Goal: Navigation & Orientation: Find specific page/section

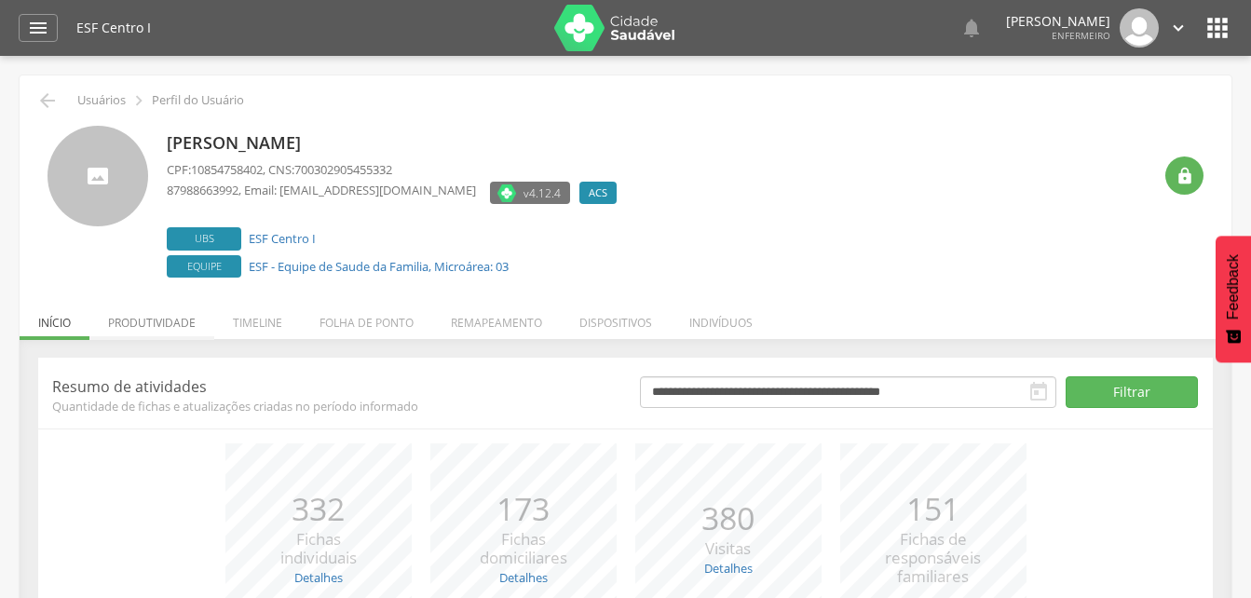
click at [141, 322] on li "Produtividade" at bounding box center [151, 318] width 125 height 44
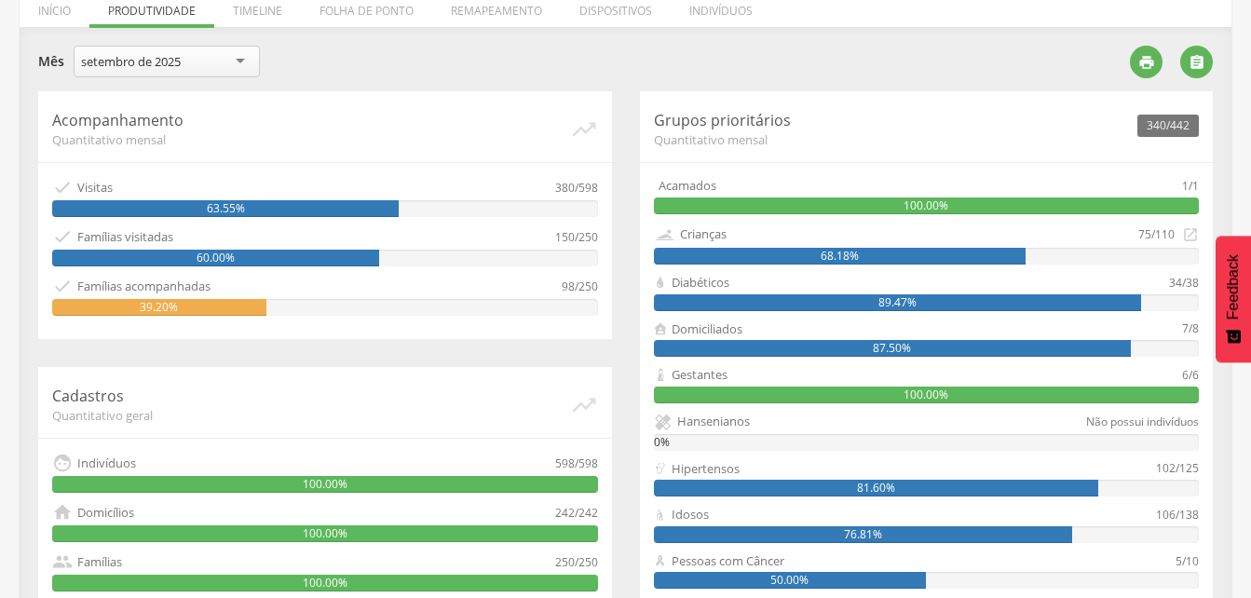
scroll to position [279, 0]
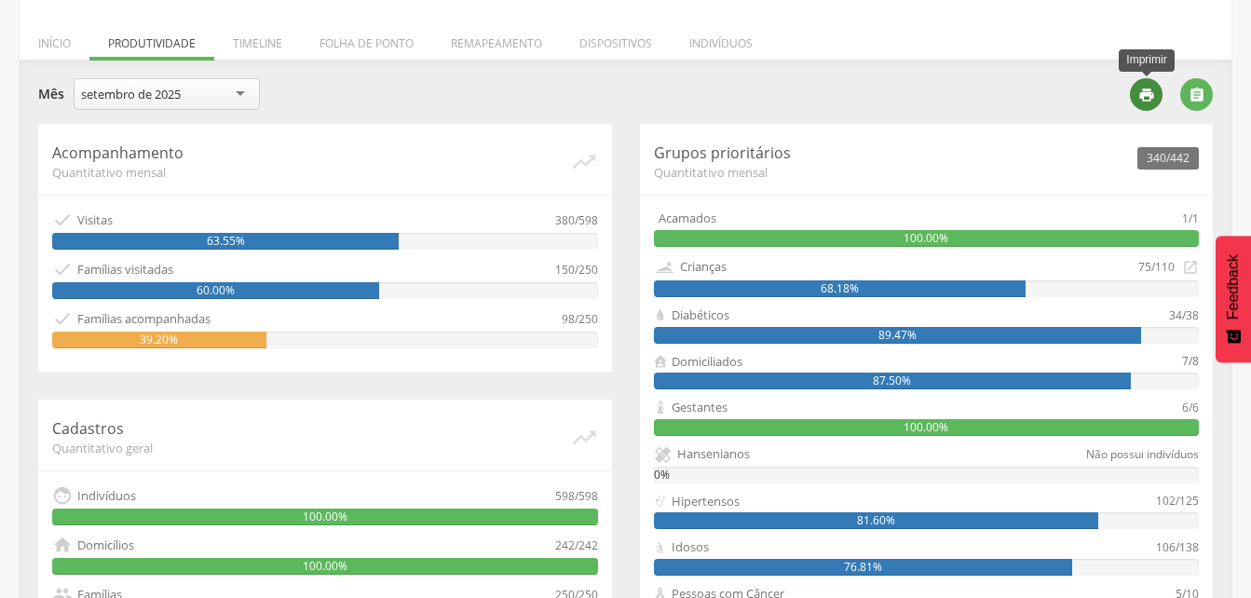
click at [1148, 95] on icon "" at bounding box center [1146, 95] width 17 height 17
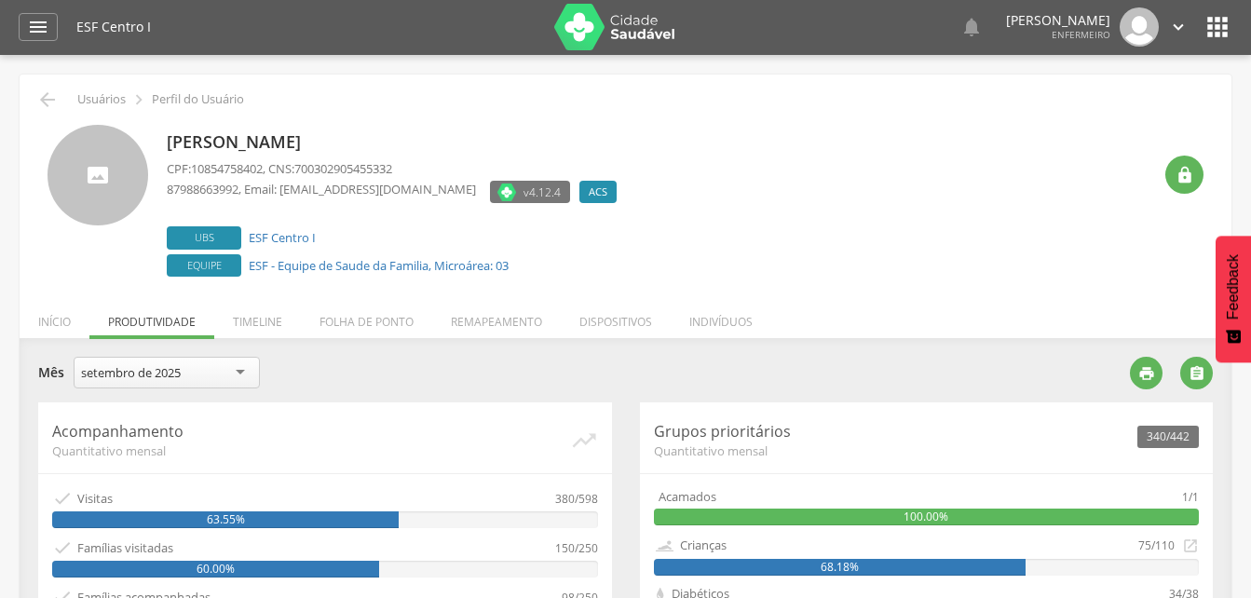
scroll to position [0, 0]
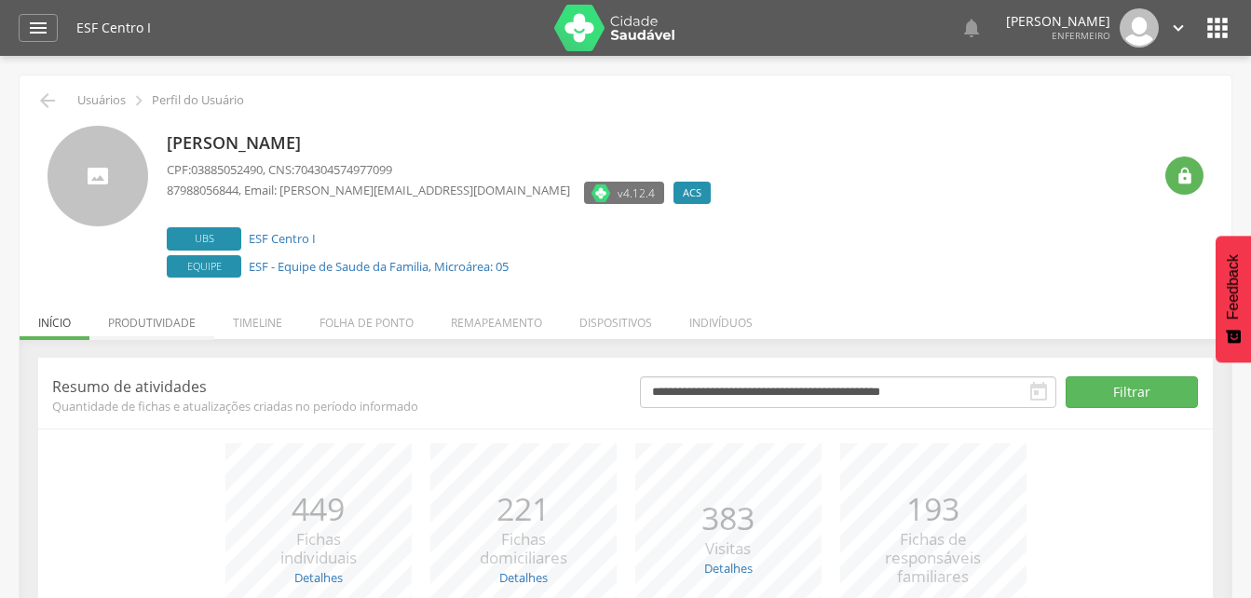
click at [167, 324] on li "Produtividade" at bounding box center [151, 318] width 125 height 44
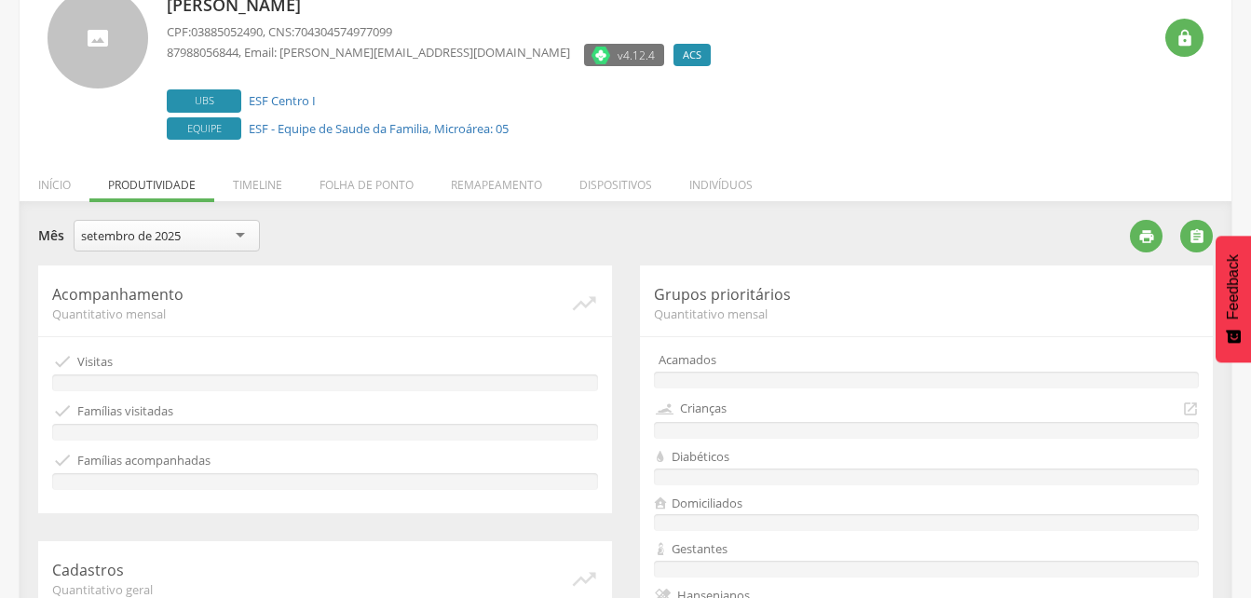
scroll to position [93, 0]
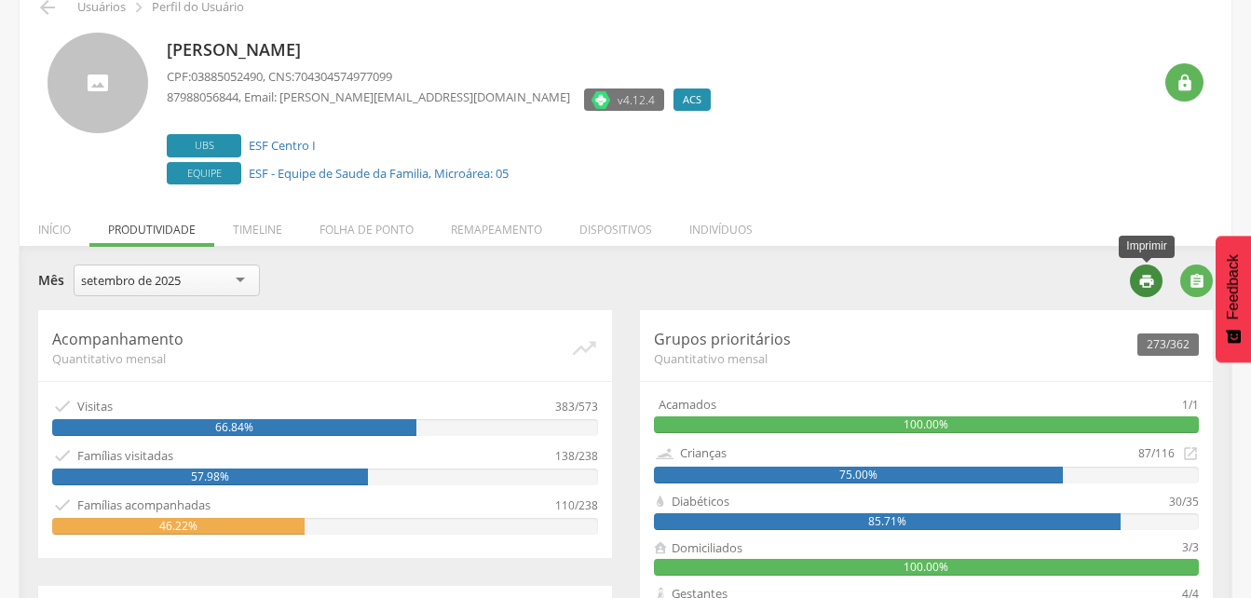
click at [1152, 281] on icon "" at bounding box center [1146, 281] width 17 height 17
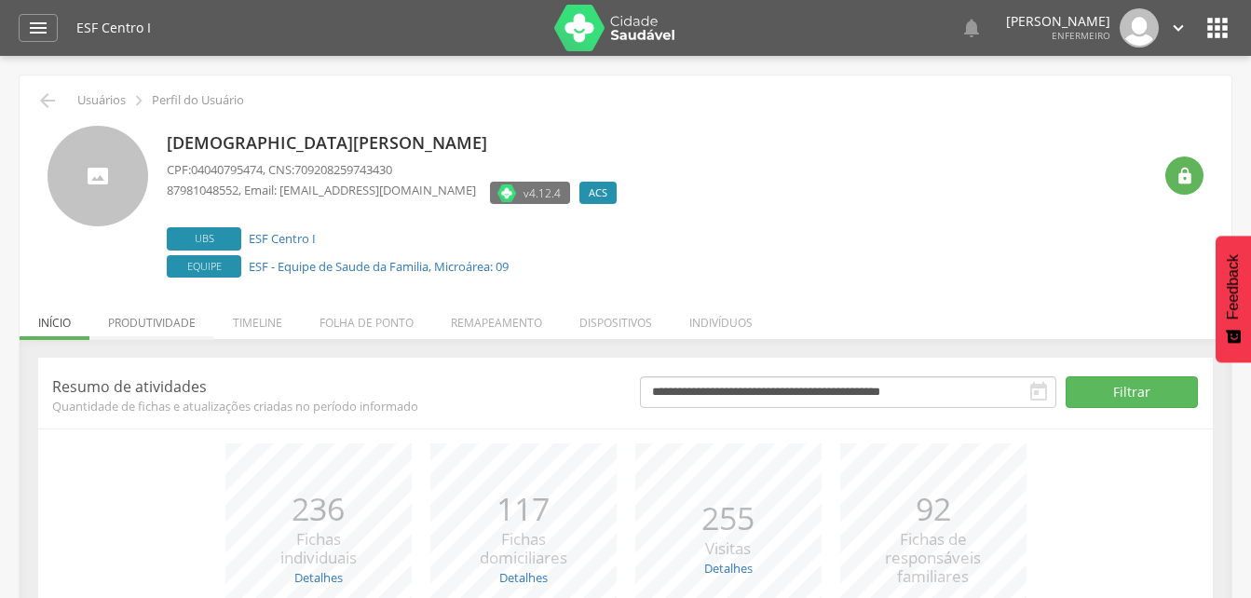
click at [153, 313] on li "Produtividade" at bounding box center [151, 318] width 125 height 44
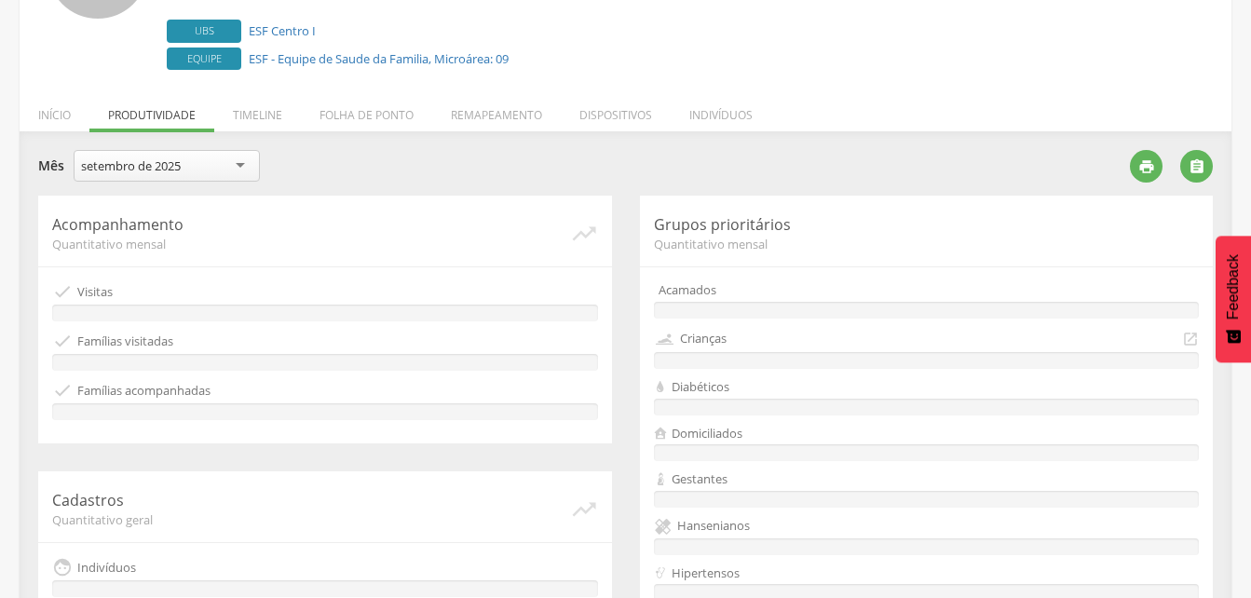
scroll to position [279, 0]
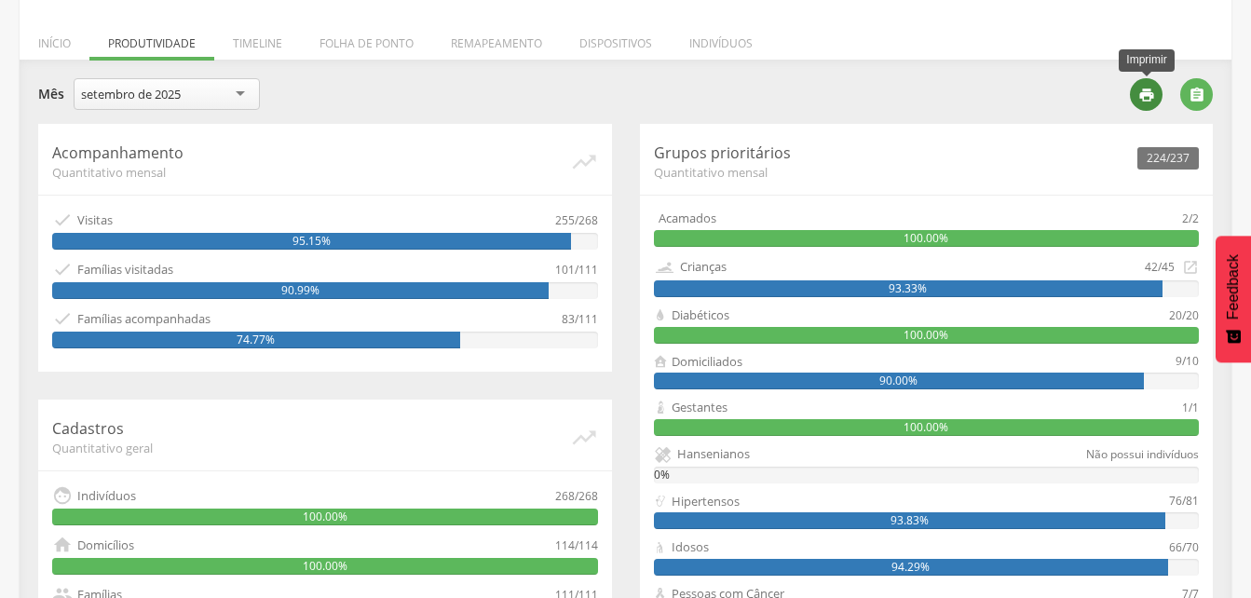
click at [1149, 101] on icon "" at bounding box center [1146, 95] width 17 height 17
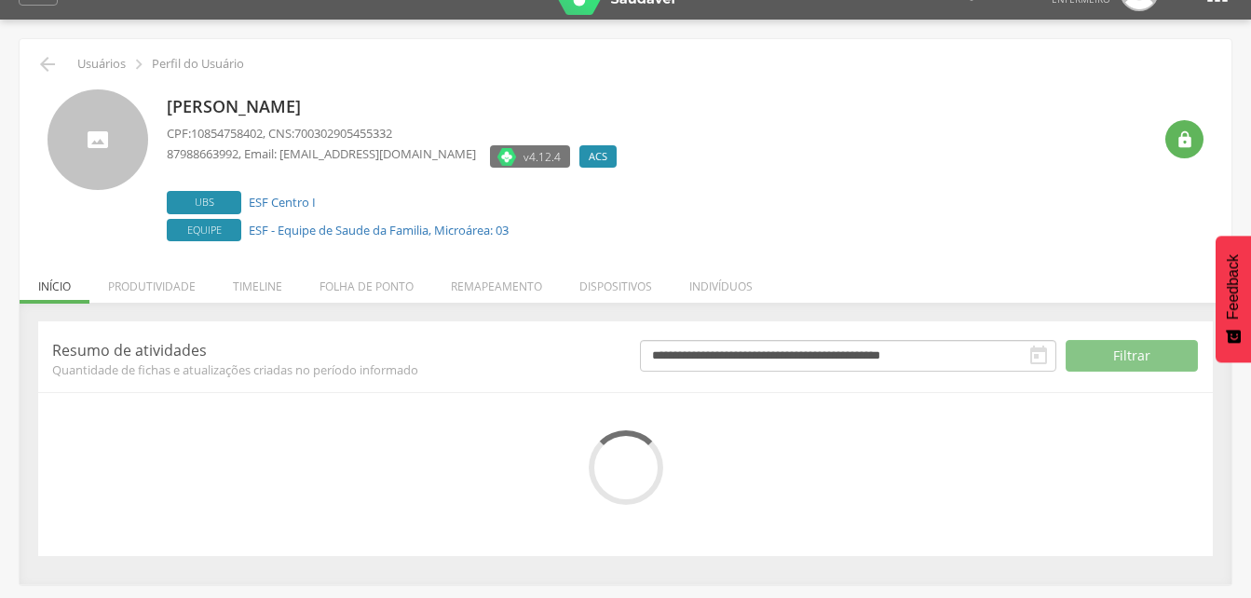
scroll to position [56, 0]
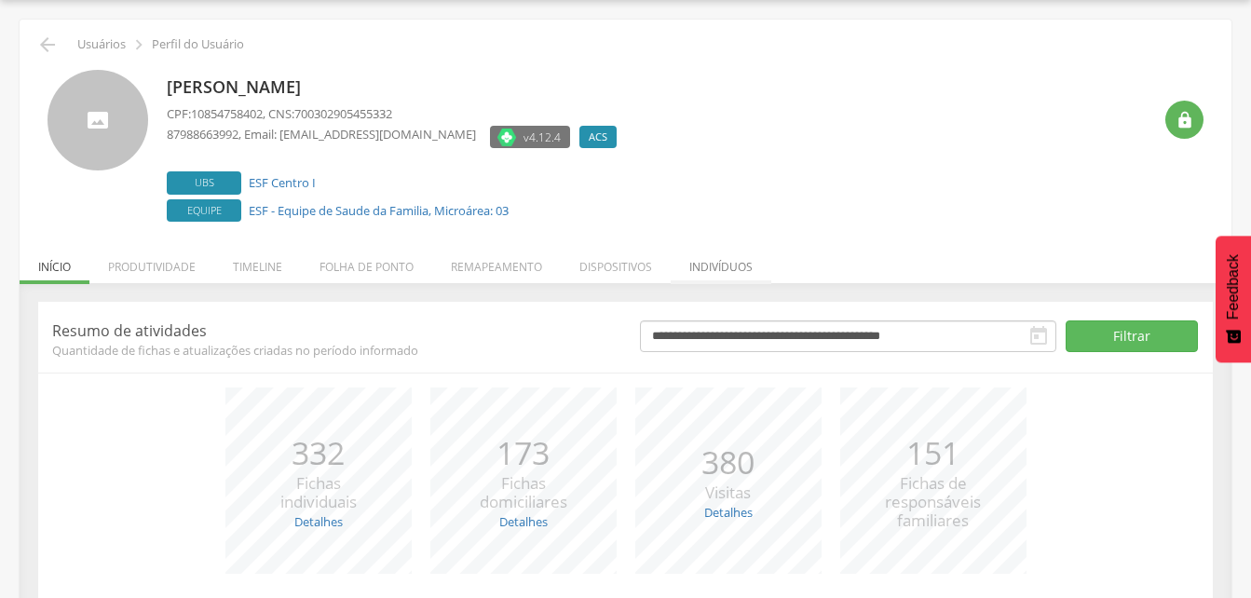
click at [713, 266] on li "Indivíduos" at bounding box center [721, 262] width 101 height 44
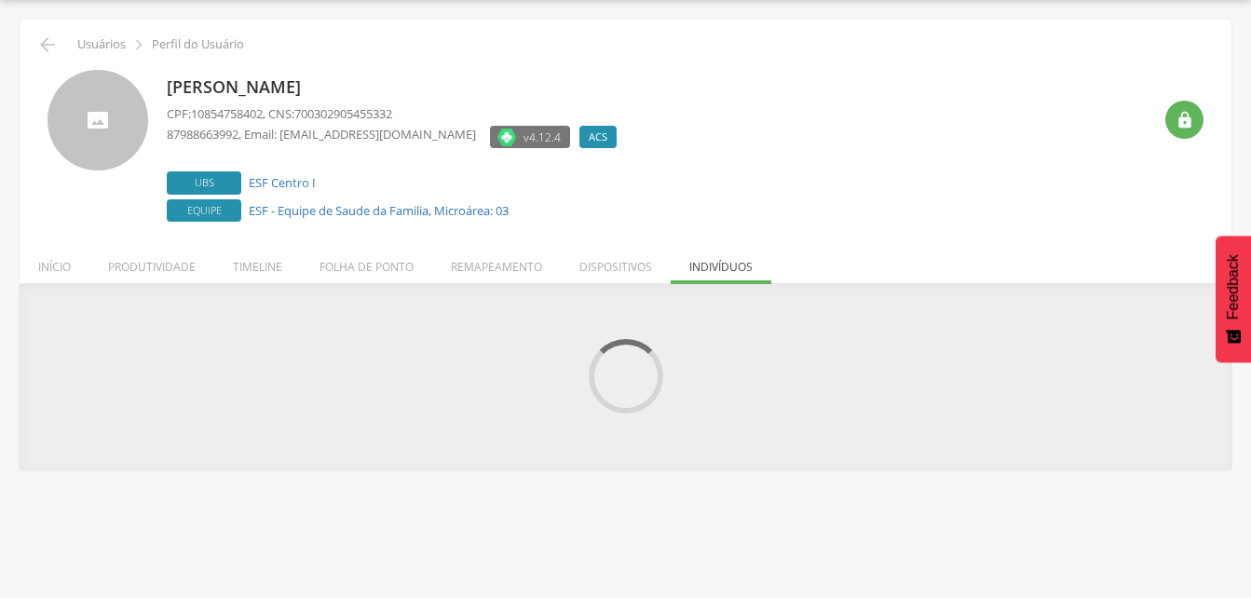
click at [606, 265] on li "Dispositivos" at bounding box center [616, 262] width 110 height 44
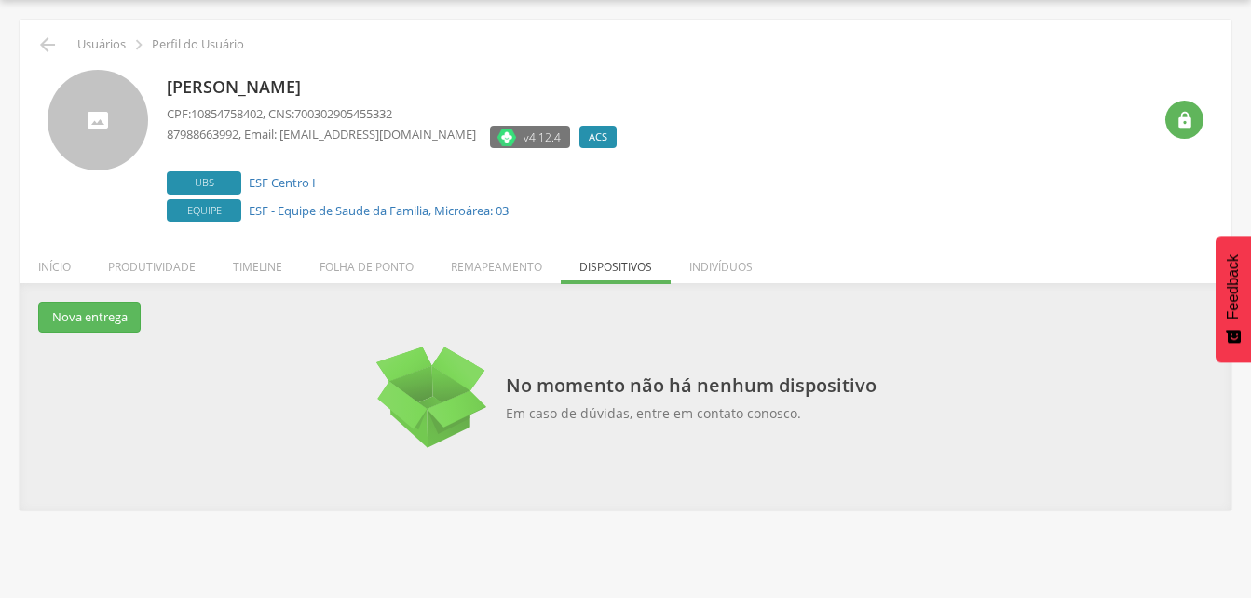
click at [463, 229] on div " Usuários  Perfil do Usuário Laisa Ventura de Lima CPF: 10854758402 , CNS: 70…" at bounding box center [626, 265] width 1212 height 490
click at [498, 261] on li "Remapeamento" at bounding box center [496, 262] width 129 height 44
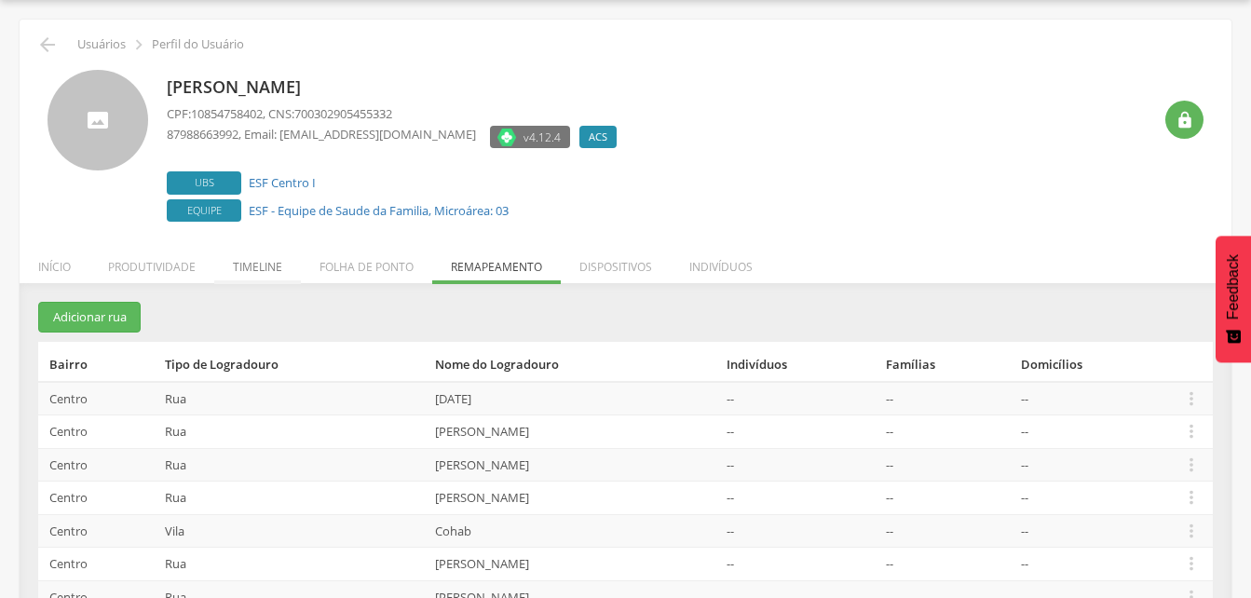
click at [266, 260] on li "Timeline" at bounding box center [257, 262] width 87 height 44
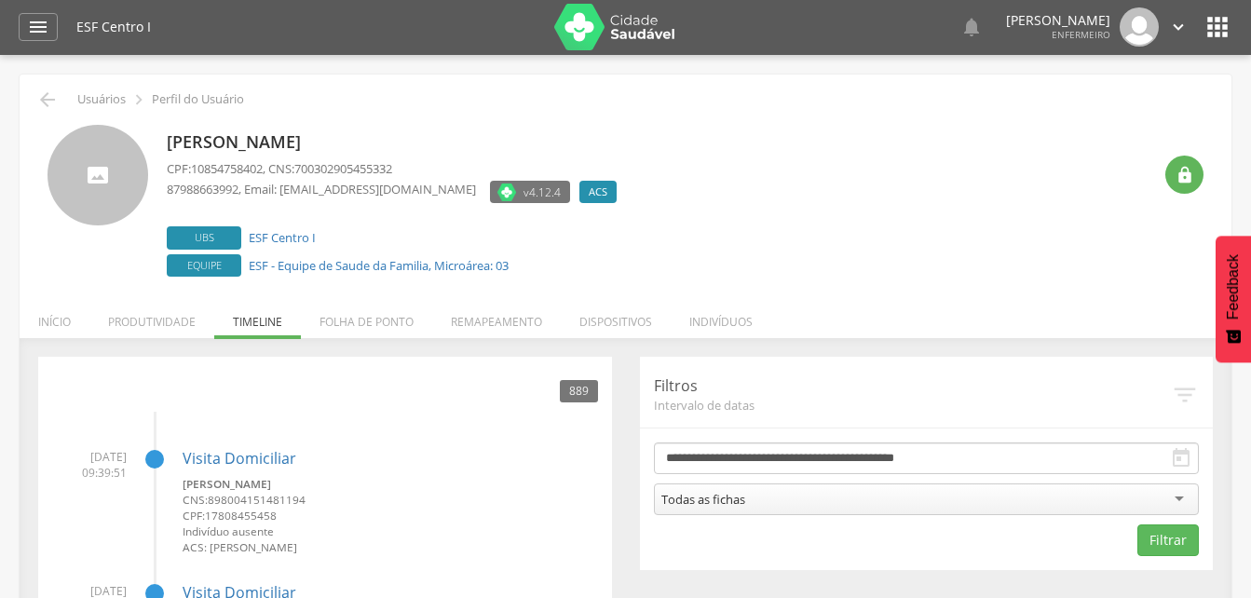
scroll to position [0, 0]
click at [166, 320] on li "Produtividade" at bounding box center [151, 318] width 125 height 44
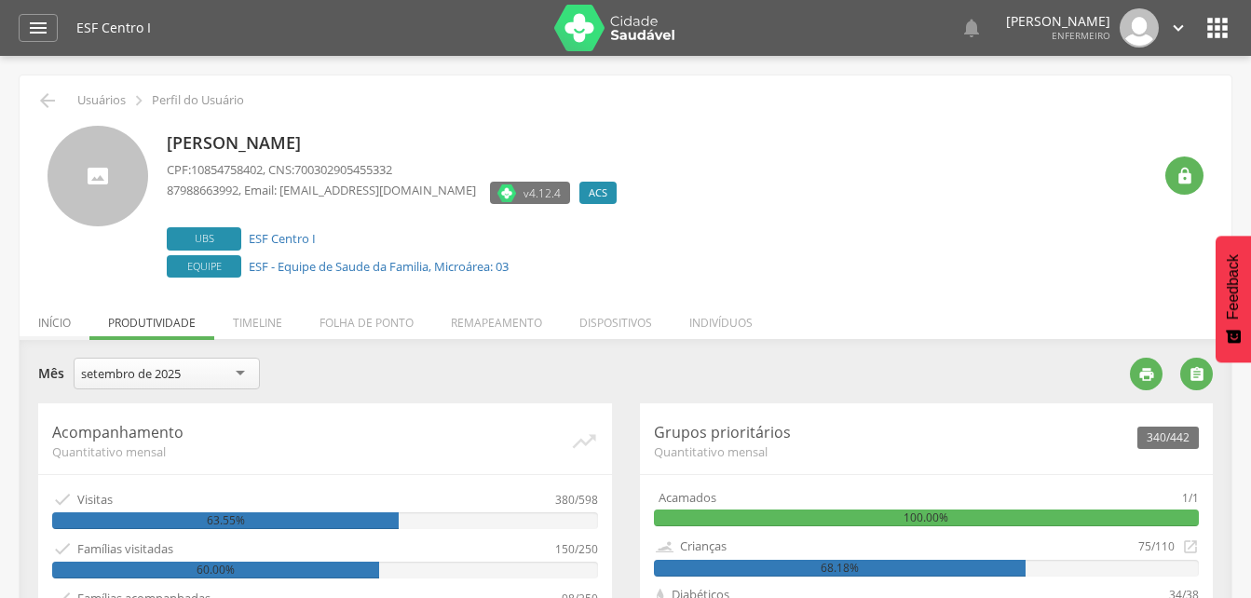
click at [61, 320] on li "Início" at bounding box center [55, 318] width 70 height 44
